Goal: Task Accomplishment & Management: Use online tool/utility

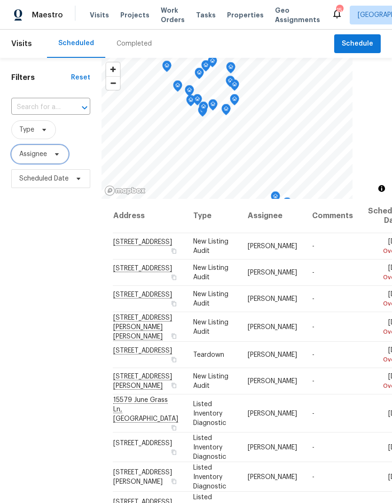
click at [49, 156] on span "Assignee" at bounding box center [39, 154] width 57 height 19
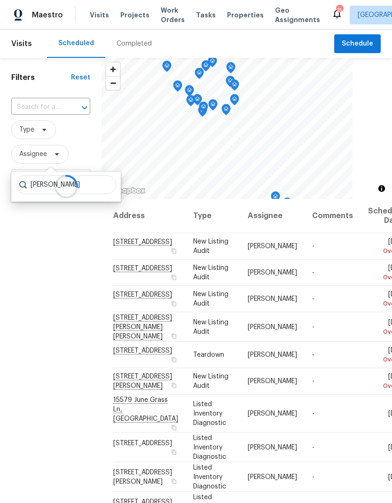
type input "[PERSON_NAME]"
click at [39, 296] on div "Filters Reset ​ Type Assignee Scheduled Date" at bounding box center [51, 329] width 102 height 543
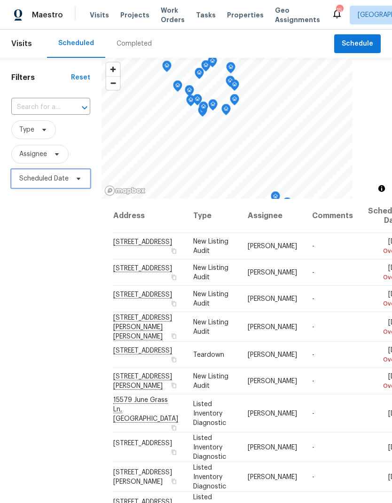
click at [72, 178] on span at bounding box center [77, 179] width 10 height 8
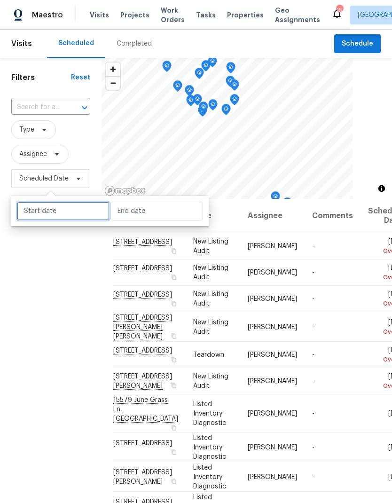
click at [78, 218] on input "text" at bounding box center [63, 211] width 93 height 19
select select "7"
select select "2025"
select select "8"
select select "2025"
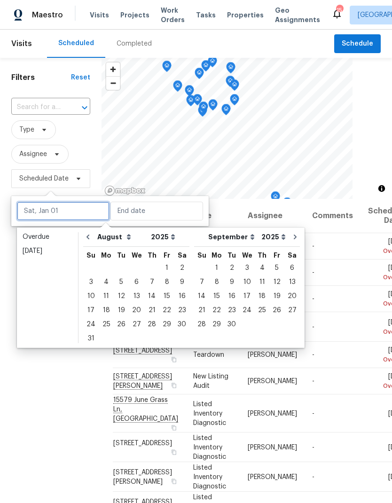
click at [77, 218] on input "text" at bounding box center [63, 211] width 93 height 19
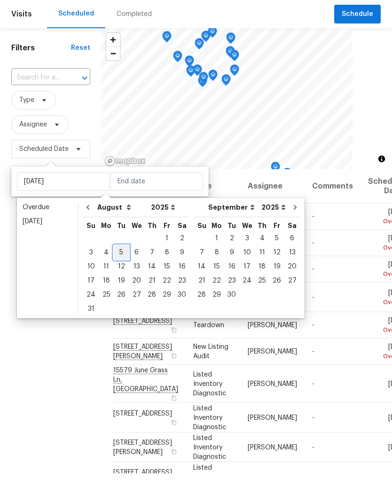
click at [125, 275] on div "5" at bounding box center [121, 281] width 15 height 13
type input "[DATE]"
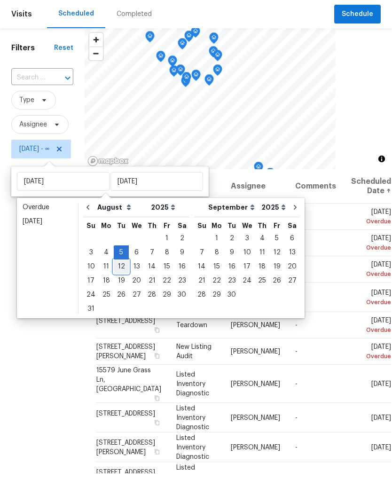
click at [123, 290] on div "12" at bounding box center [121, 296] width 15 height 13
type input "[DATE]"
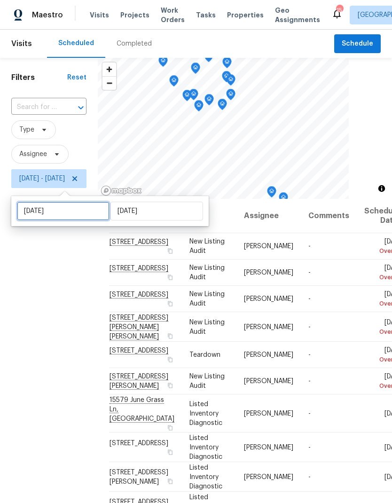
click at [88, 210] on input "[DATE]" at bounding box center [63, 211] width 93 height 19
select select "7"
select select "2025"
select select "8"
select select "2025"
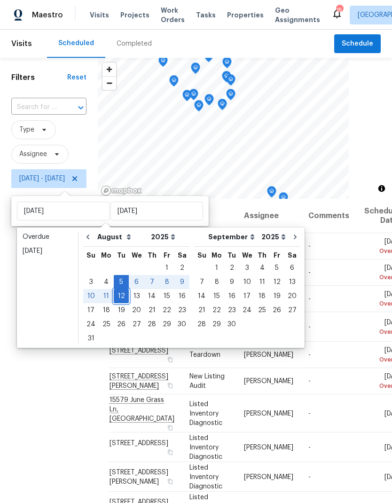
click at [118, 298] on div "12" at bounding box center [121, 296] width 15 height 13
type input "[DATE]"
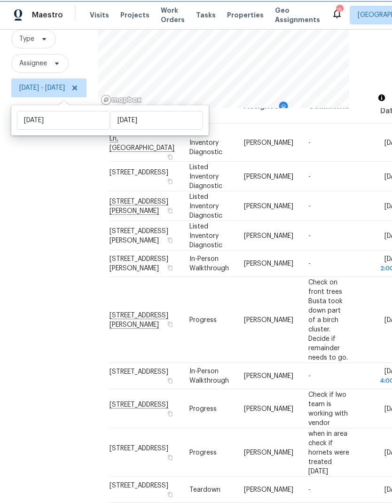
scroll to position [21, 0]
